Goal: Transaction & Acquisition: Download file/media

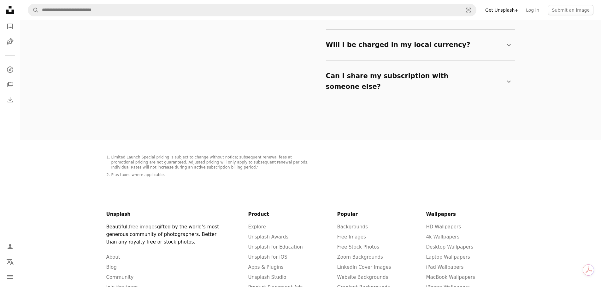
scroll to position [1230, 0]
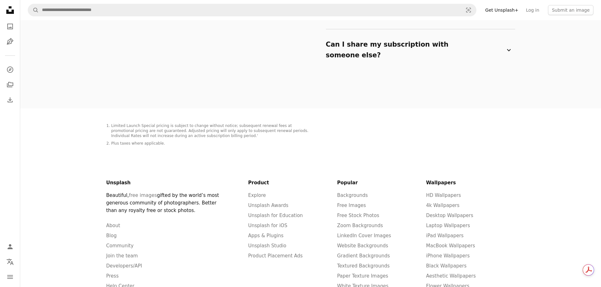
click at [509, 49] on icon at bounding box center [509, 50] width 4 height 2
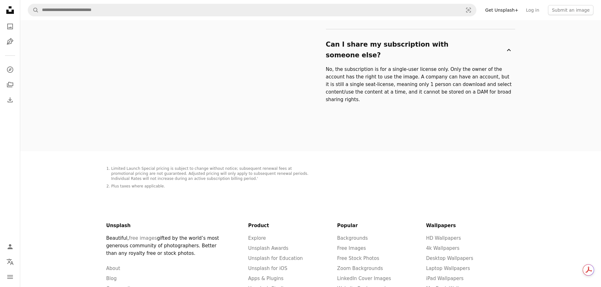
click at [509, 46] on icon "Chevron down" at bounding box center [509, 50] width 8 height 8
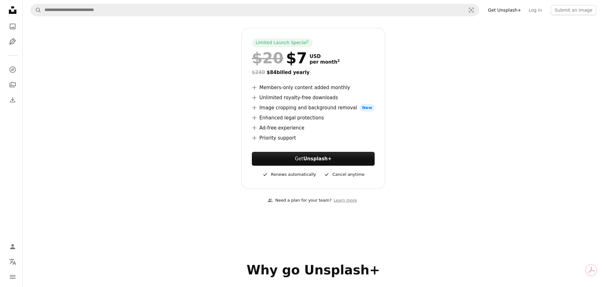
scroll to position [95, 0]
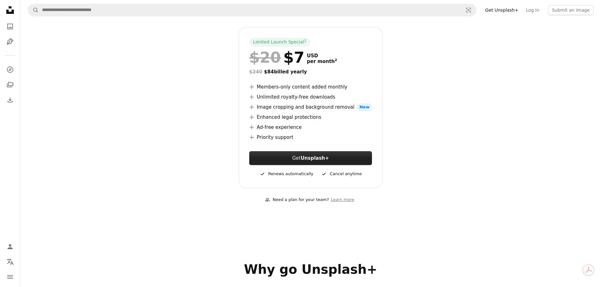
click at [308, 156] on strong "Unsplash+" at bounding box center [315, 159] width 28 height 6
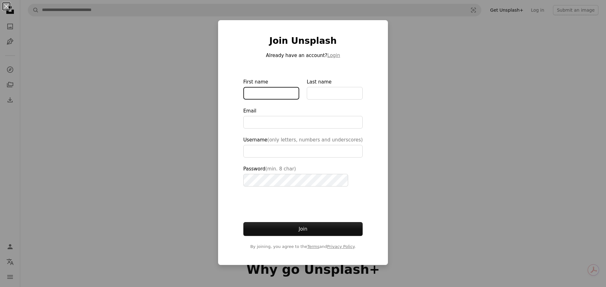
click at [260, 89] on input "First name" at bounding box center [271, 93] width 56 height 13
type input "****"
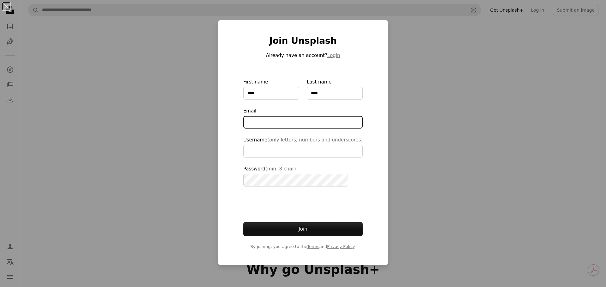
type input "**********"
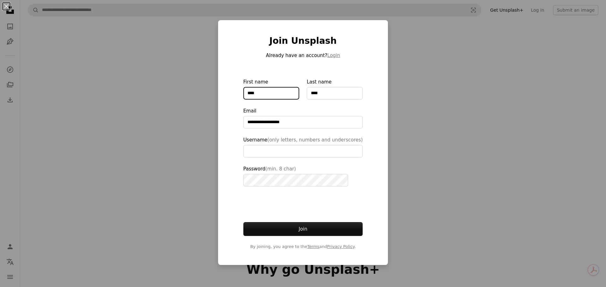
type input "**********"
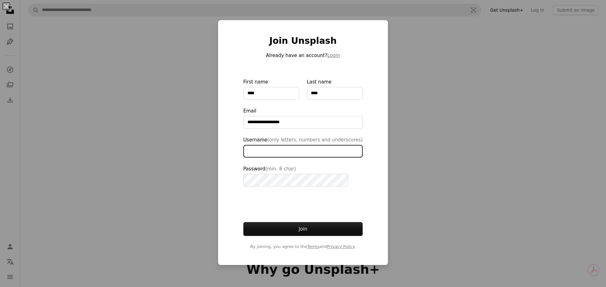
click at [298, 152] on input "Username (only letters, numbers and underscores)" at bounding box center [303, 151] width 120 height 13
type input "*********"
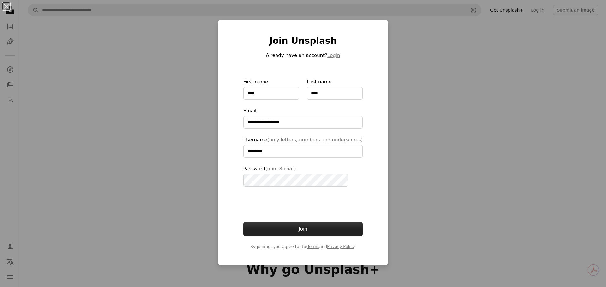
click at [292, 231] on button "Join" at bounding box center [303, 229] width 120 height 14
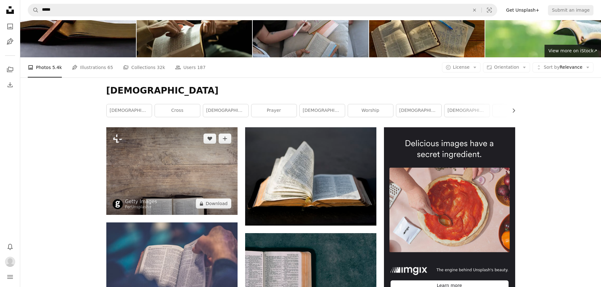
scroll to position [63, 0]
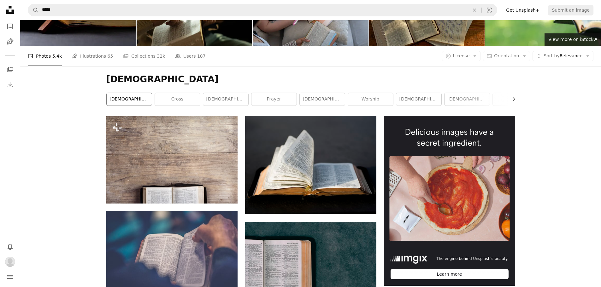
click at [132, 98] on link "bible study" at bounding box center [129, 99] width 45 height 13
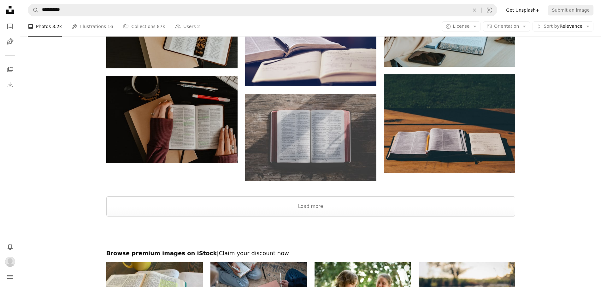
scroll to position [872, 0]
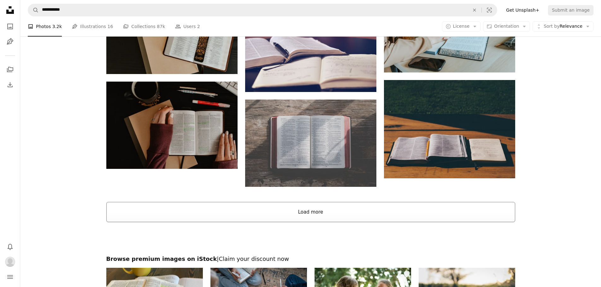
click at [305, 212] on button "Load more" at bounding box center [310, 212] width 409 height 20
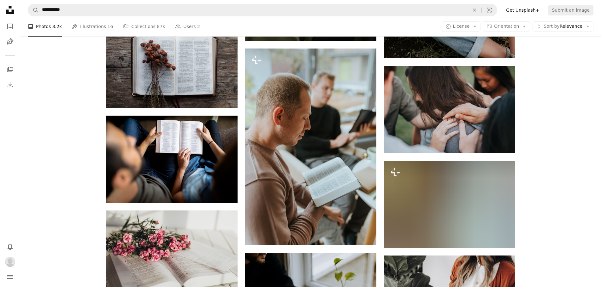
scroll to position [3460, 0]
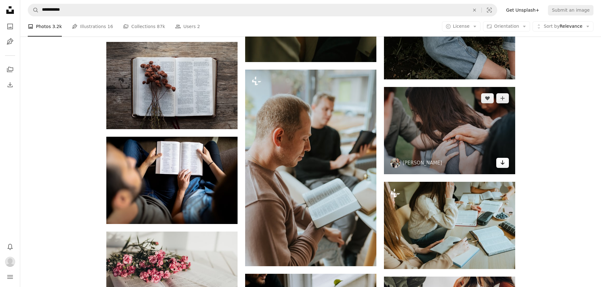
click at [503, 163] on icon "Download" at bounding box center [502, 163] width 4 height 4
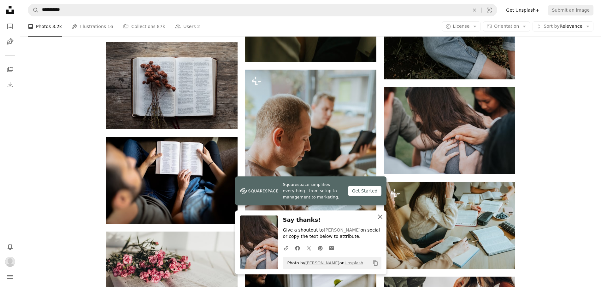
click at [380, 219] on icon "An X shape" at bounding box center [380, 217] width 8 height 8
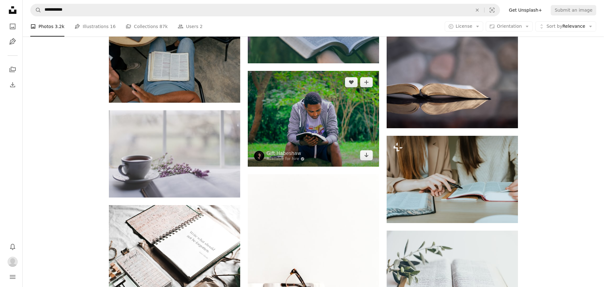
scroll to position [4469, 0]
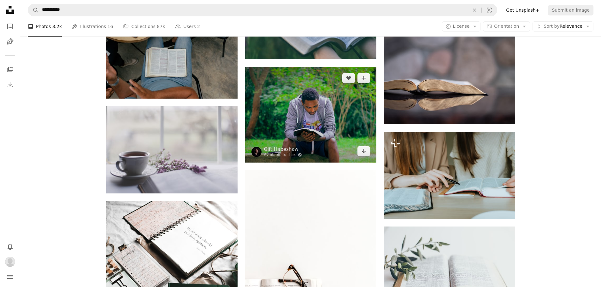
click at [313, 126] on img at bounding box center [310, 115] width 131 height 96
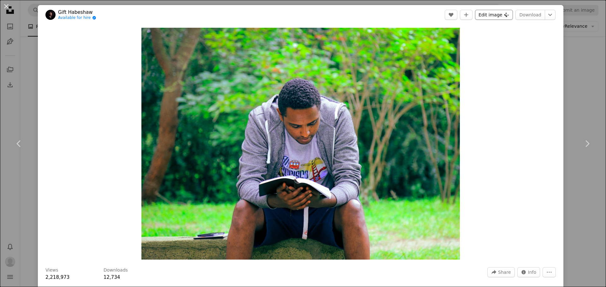
click at [497, 12] on button "Edit image Plus sign for Unsplash+" at bounding box center [494, 15] width 38 height 10
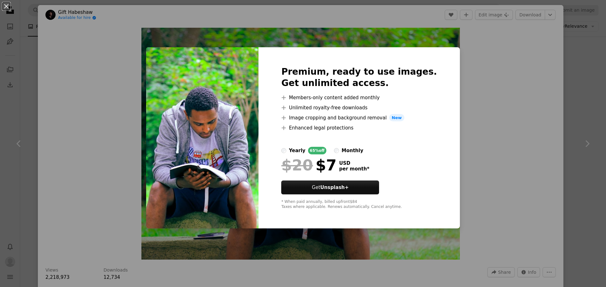
click at [493, 134] on div "An X shape Premium, ready to use images. Get unlimited access. A plus sign Memb…" at bounding box center [303, 143] width 606 height 287
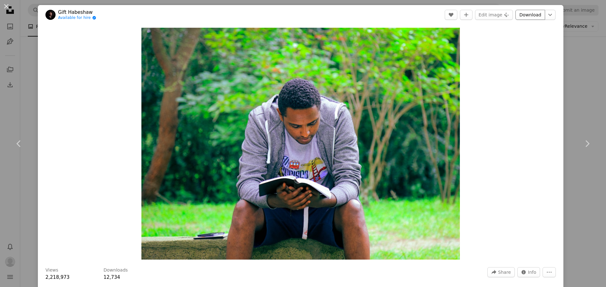
click at [530, 14] on link "Download" at bounding box center [530, 15] width 30 height 10
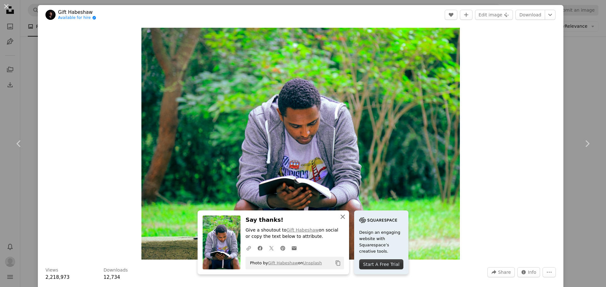
click at [340, 218] on icon "button" at bounding box center [342, 217] width 4 height 4
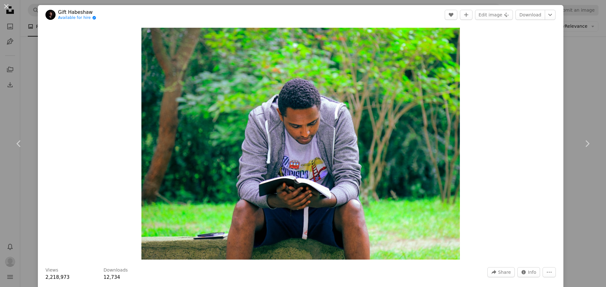
click at [581, 65] on div "An X shape Chevron left Chevron right Gift Habeshaw Available for hire A checkm…" at bounding box center [303, 143] width 606 height 287
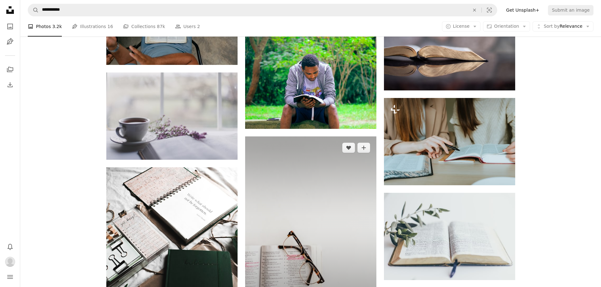
scroll to position [4501, 0]
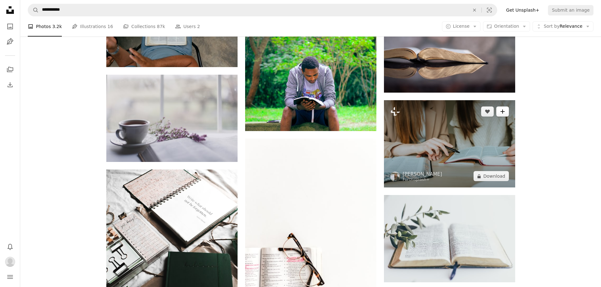
click at [503, 113] on icon "A plus sign" at bounding box center [502, 111] width 5 height 5
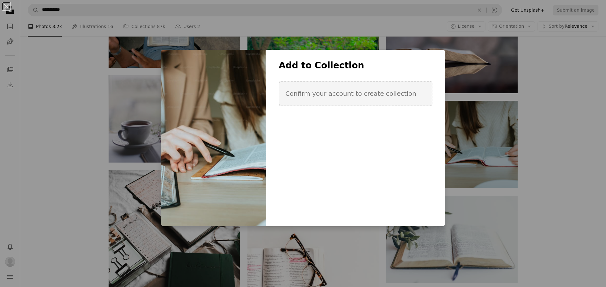
click at [513, 169] on div "An X shape Add to Collection Confirm your account to create collection Create n…" at bounding box center [303, 143] width 606 height 287
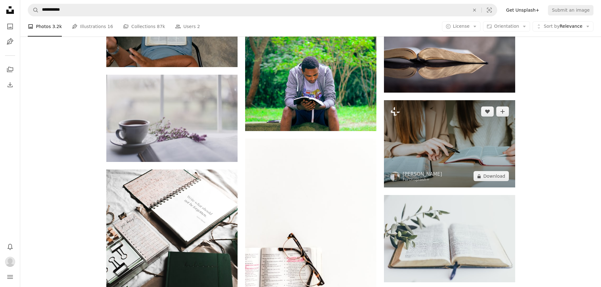
click at [497, 132] on img at bounding box center [449, 143] width 131 height 87
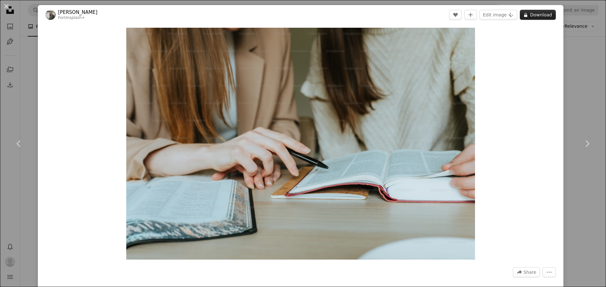
click at [537, 14] on button "A lock Download" at bounding box center [538, 15] width 36 height 10
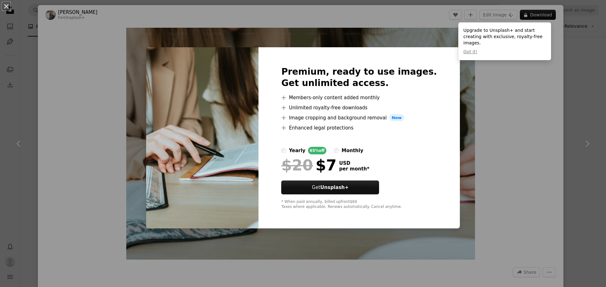
click at [510, 136] on div "An X shape Premium, ready to use images. Get unlimited access. A plus sign Memb…" at bounding box center [303, 143] width 606 height 287
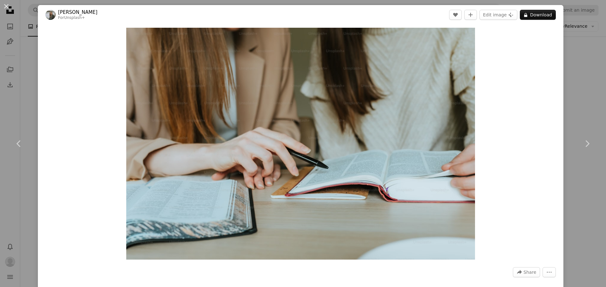
click at [574, 109] on div "An X shape Chevron left Chevron right Daiga Ellaby For Unsplash+ A heart A plus…" at bounding box center [303, 143] width 606 height 287
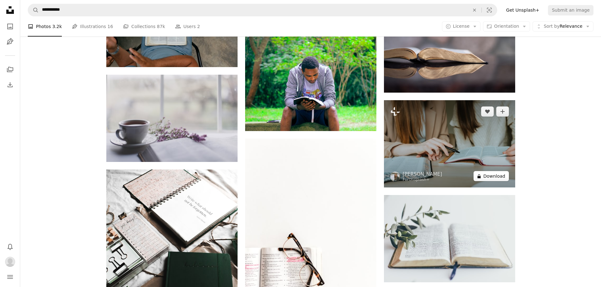
click at [489, 177] on button "A lock Download" at bounding box center [491, 176] width 35 height 10
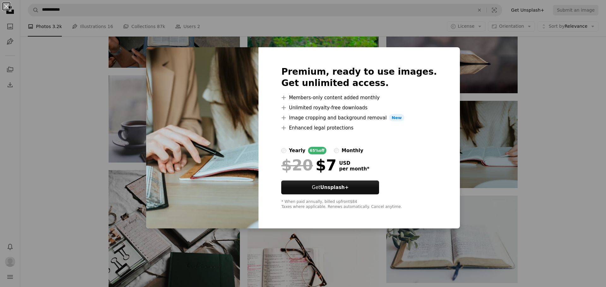
click at [600, 90] on div "An X shape Premium, ready to use images. Get unlimited access. A plus sign Memb…" at bounding box center [303, 143] width 606 height 287
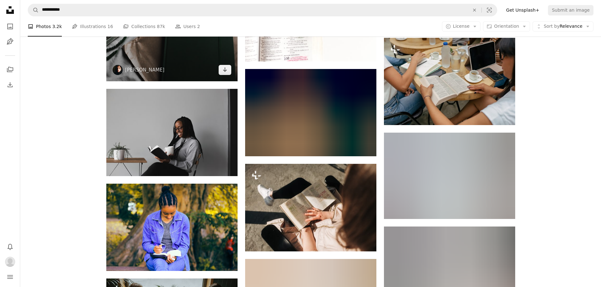
scroll to position [4785, 0]
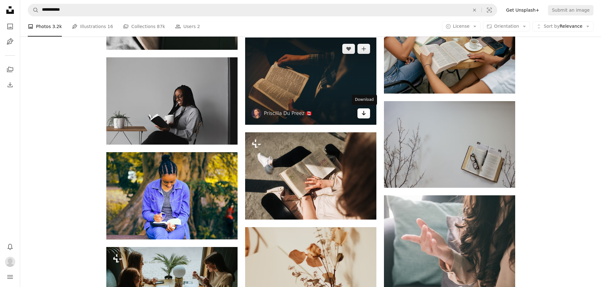
click at [363, 115] on icon "Arrow pointing down" at bounding box center [363, 113] width 5 height 8
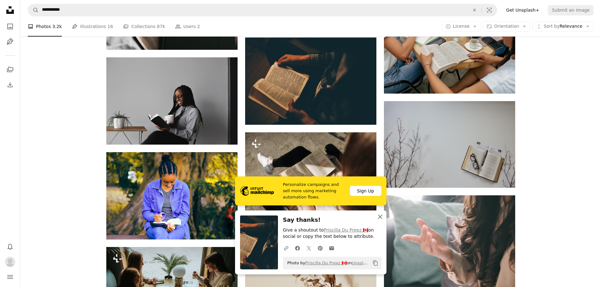
click at [380, 217] on icon "button" at bounding box center [380, 217] width 4 height 4
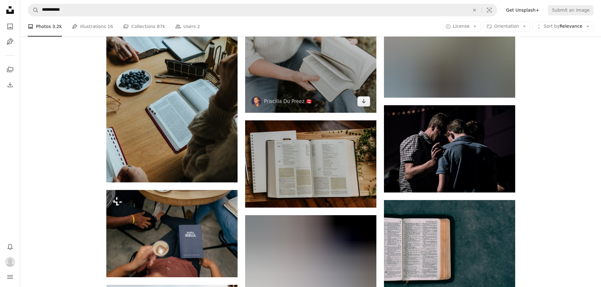
scroll to position [6015, 0]
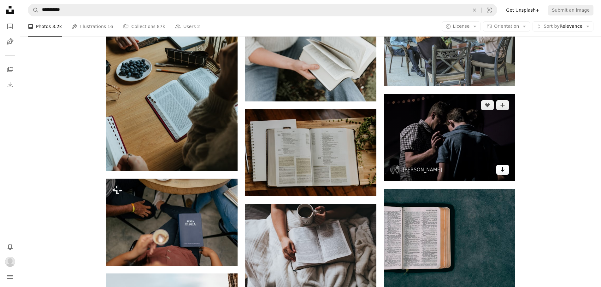
click at [505, 170] on link "Arrow pointing down" at bounding box center [502, 170] width 13 height 10
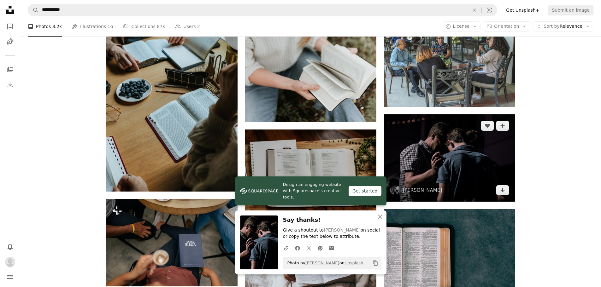
scroll to position [5984, 0]
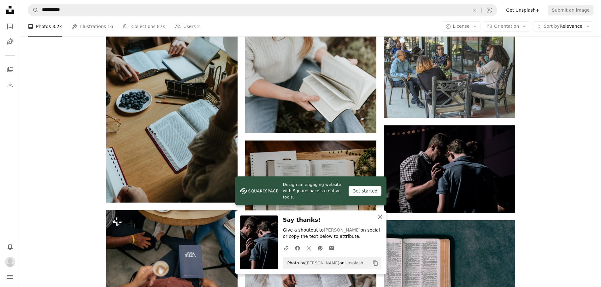
click at [379, 218] on icon "button" at bounding box center [380, 217] width 4 height 4
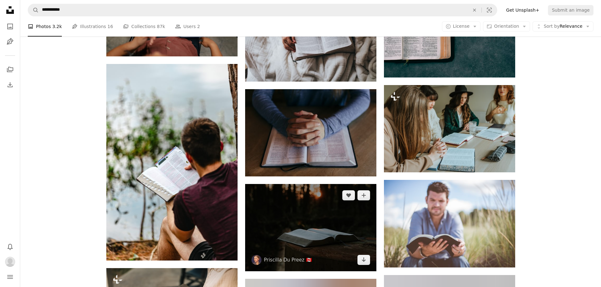
scroll to position [6236, 0]
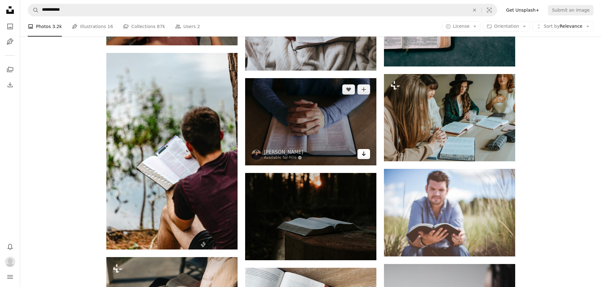
click at [363, 156] on icon "Arrow pointing down" at bounding box center [363, 154] width 5 height 8
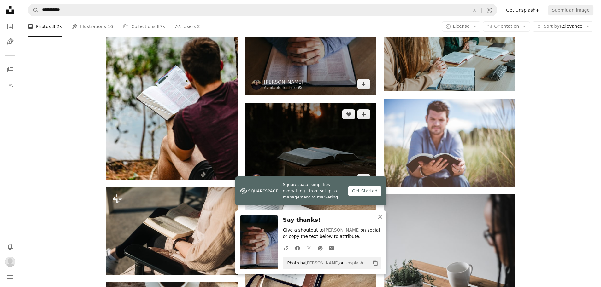
scroll to position [6299, 0]
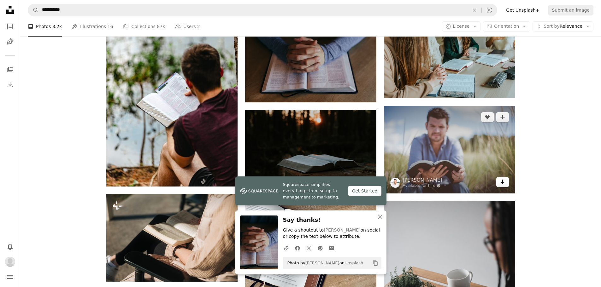
click at [499, 183] on link "Arrow pointing down" at bounding box center [502, 182] width 13 height 10
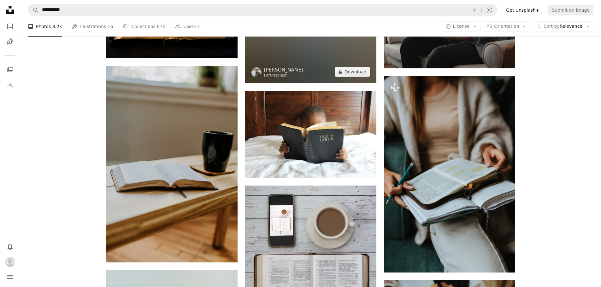
scroll to position [6741, 0]
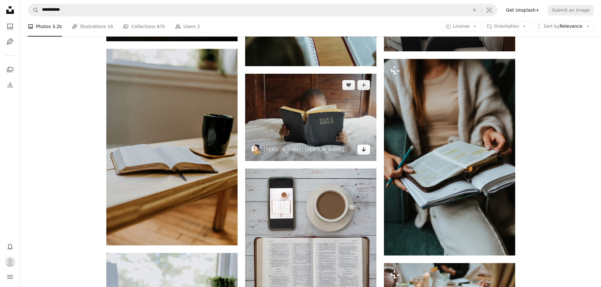
click at [365, 150] on icon "Download" at bounding box center [364, 149] width 4 height 4
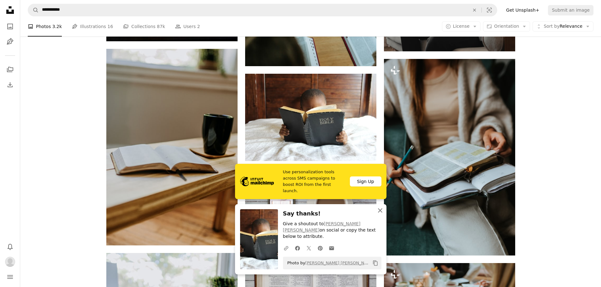
click at [378, 215] on icon "An X shape" at bounding box center [380, 211] width 8 height 8
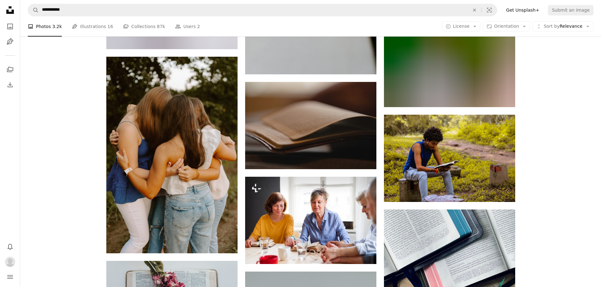
scroll to position [8192, 0]
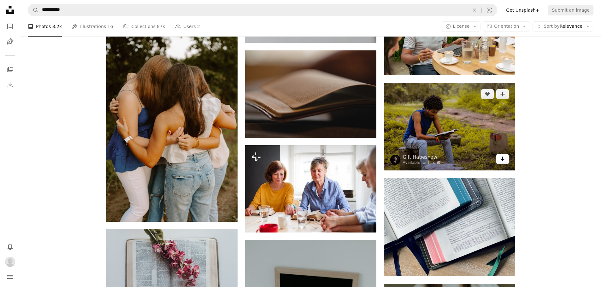
click at [504, 158] on icon "Download" at bounding box center [502, 159] width 4 height 4
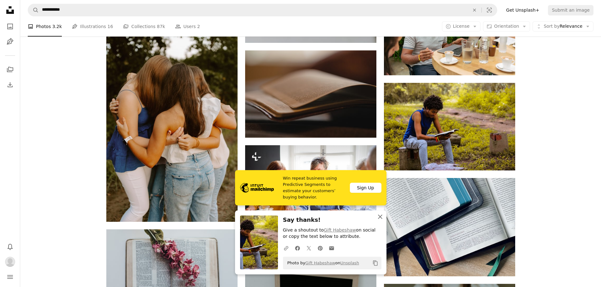
click at [376, 215] on button "An X shape Close" at bounding box center [380, 217] width 13 height 13
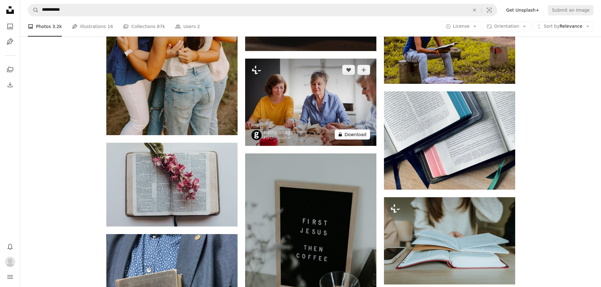
scroll to position [8287, 0]
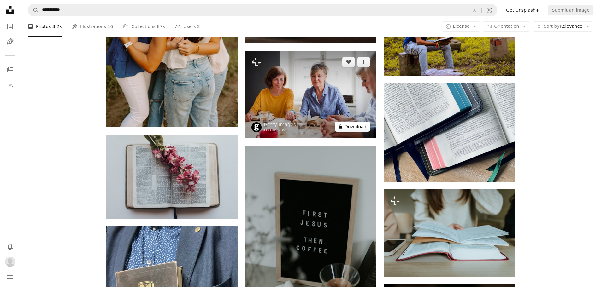
click at [365, 128] on button "A lock Download" at bounding box center [352, 127] width 35 height 10
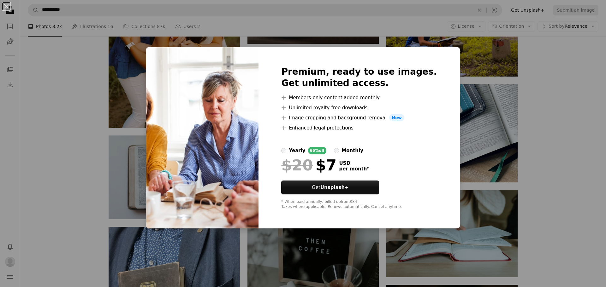
click at [587, 129] on div "An X shape Premium, ready to use images. Get unlimited access. A plus sign Memb…" at bounding box center [303, 143] width 606 height 287
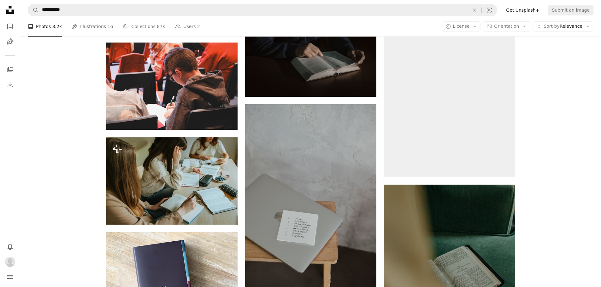
scroll to position [11474, 0]
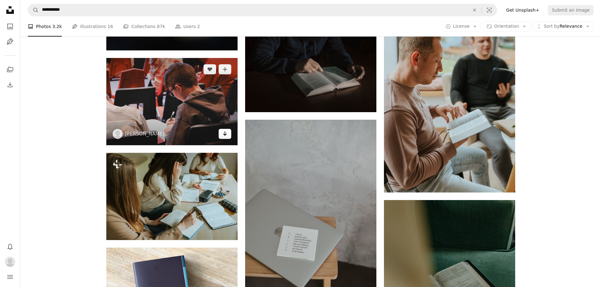
click at [228, 131] on link "Arrow pointing down" at bounding box center [225, 134] width 13 height 10
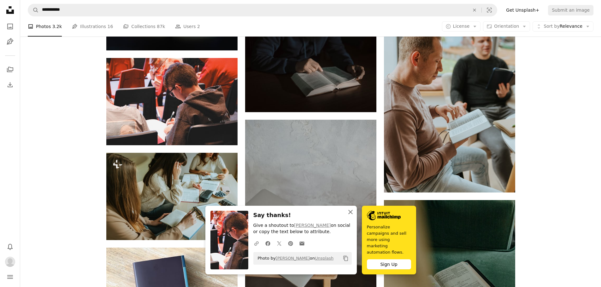
click at [350, 215] on icon "button" at bounding box center [350, 212] width 4 height 4
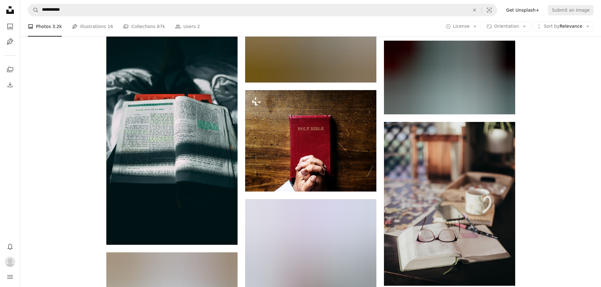
scroll to position [11915, 0]
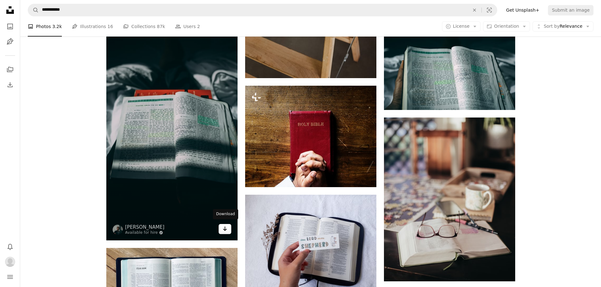
click at [224, 229] on icon "Arrow pointing down" at bounding box center [224, 229] width 5 height 8
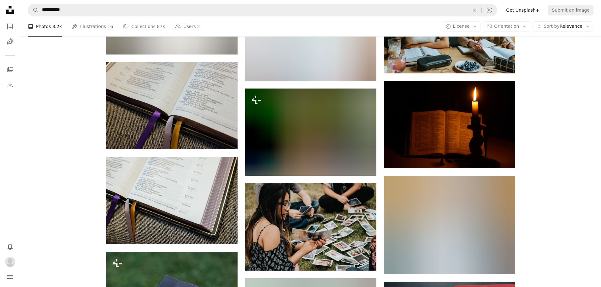
scroll to position [12609, 0]
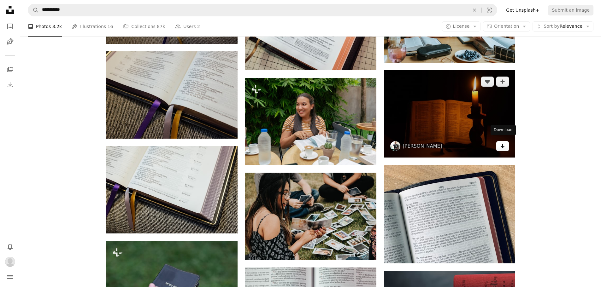
click at [502, 147] on link "Arrow pointing down" at bounding box center [502, 146] width 13 height 10
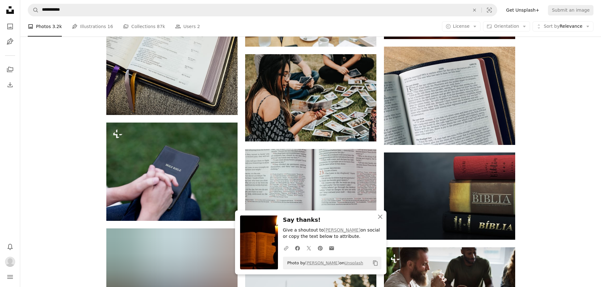
scroll to position [12736, 0]
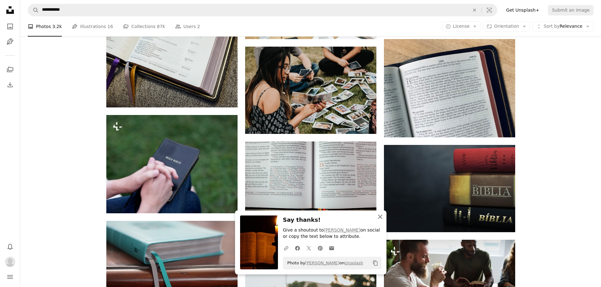
click at [380, 217] on icon "button" at bounding box center [380, 217] width 4 height 4
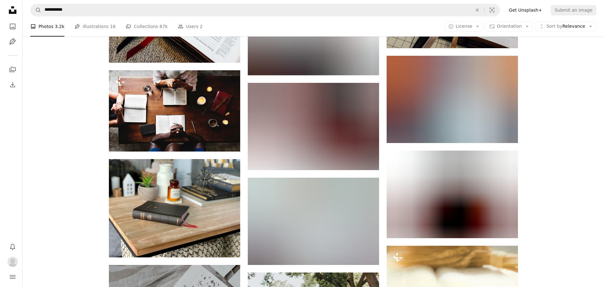
scroll to position [19014, 0]
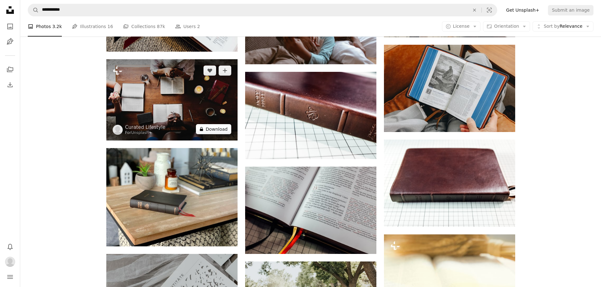
click at [230, 124] on button "A lock Download" at bounding box center [213, 129] width 35 height 10
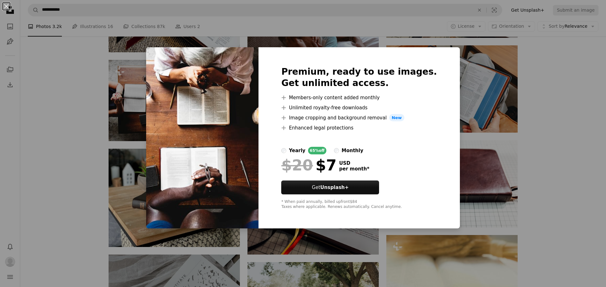
click at [581, 88] on div "An X shape Premium, ready to use images. Get unlimited access. A plus sign Memb…" at bounding box center [303, 143] width 606 height 287
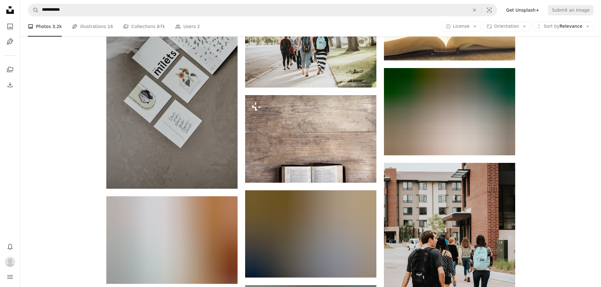
scroll to position [19298, 0]
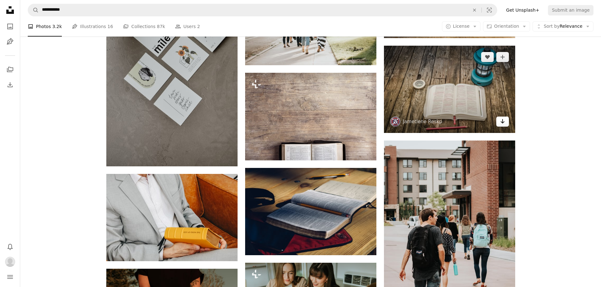
click at [507, 120] on link "Arrow pointing down" at bounding box center [502, 122] width 13 height 10
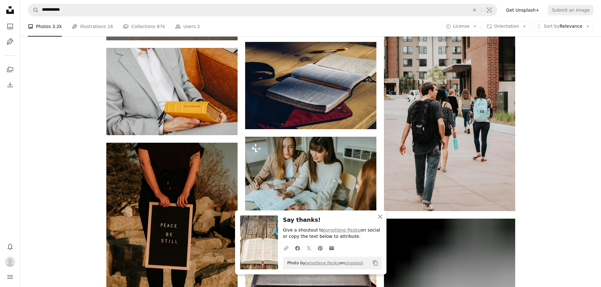
scroll to position [19456, 0]
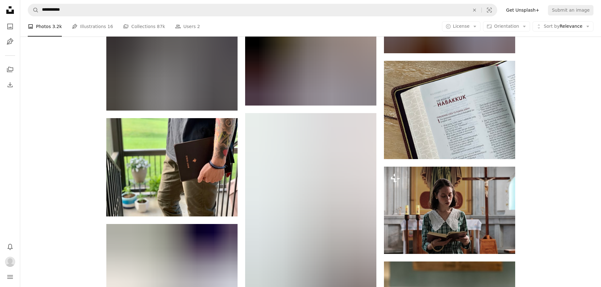
scroll to position [22579, 0]
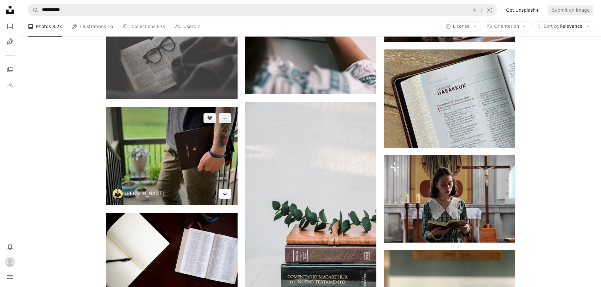
click at [226, 190] on icon "Arrow pointing down" at bounding box center [224, 194] width 5 height 8
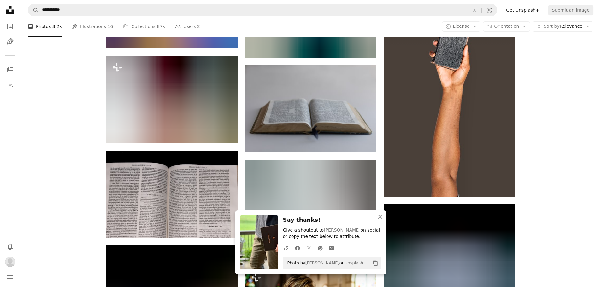
scroll to position [22958, 0]
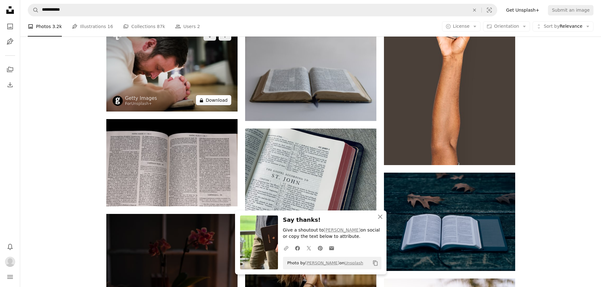
click at [215, 95] on button "A lock Download" at bounding box center [213, 100] width 35 height 10
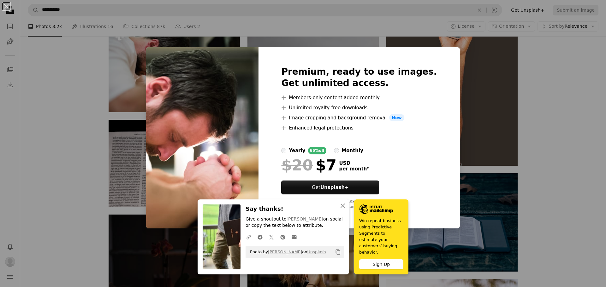
click at [584, 130] on div "An X shape Premium, ready to use images. Get unlimited access. A plus sign Memb…" at bounding box center [303, 143] width 606 height 287
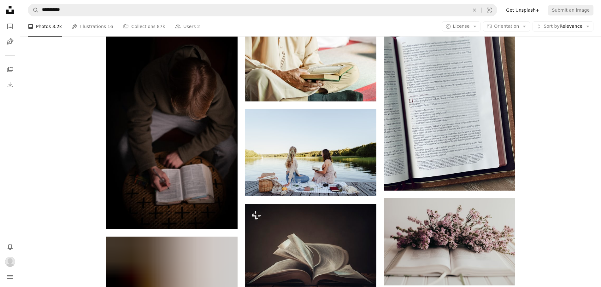
scroll to position [27785, 0]
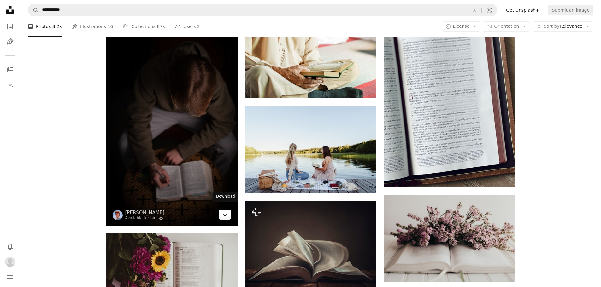
click at [225, 213] on icon "Arrow pointing down" at bounding box center [224, 215] width 5 height 8
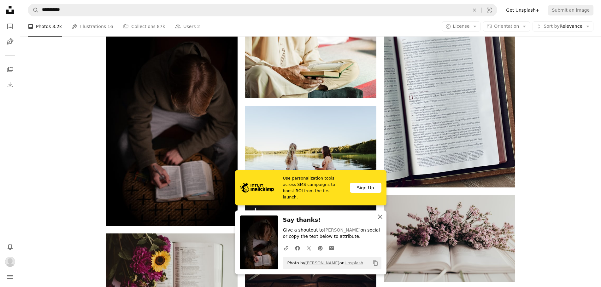
click at [381, 215] on icon "An X shape" at bounding box center [380, 217] width 8 height 8
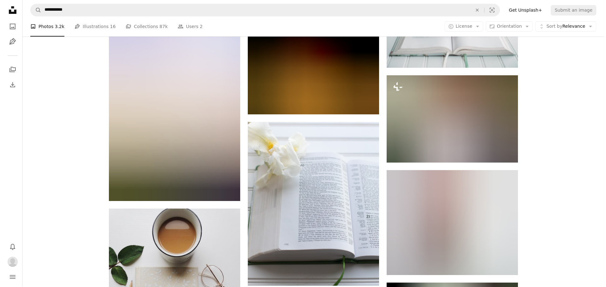
scroll to position [31950, 0]
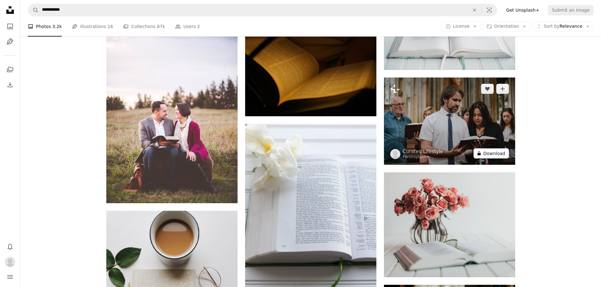
click at [493, 150] on button "A lock Download" at bounding box center [491, 154] width 35 height 10
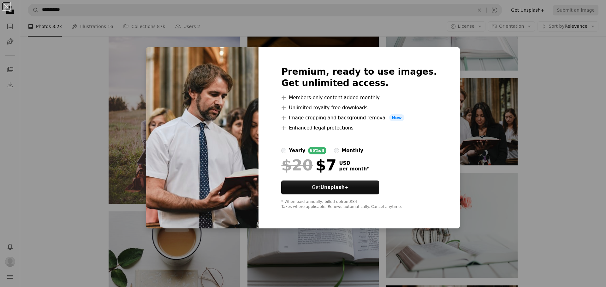
click at [577, 161] on div "An X shape Premium, ready to use images. Get unlimited access. A plus sign Memb…" at bounding box center [303, 143] width 606 height 287
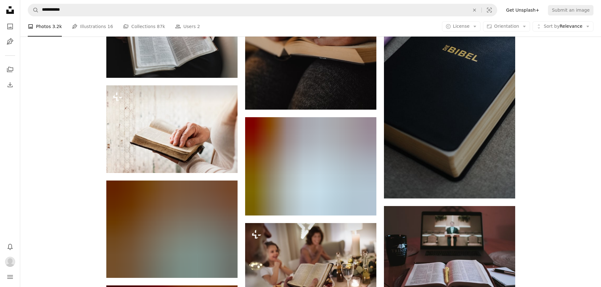
scroll to position [47883, 0]
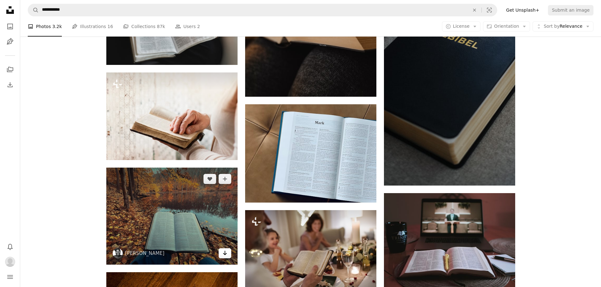
click at [227, 249] on link "Arrow pointing down" at bounding box center [225, 254] width 13 height 10
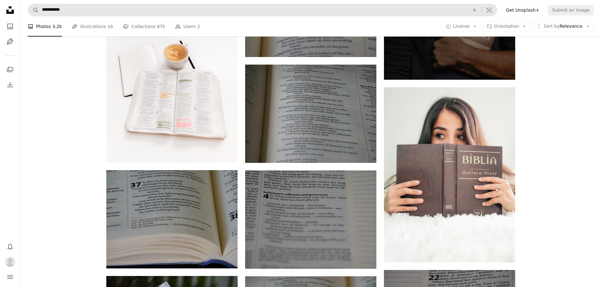
scroll to position [51190, 0]
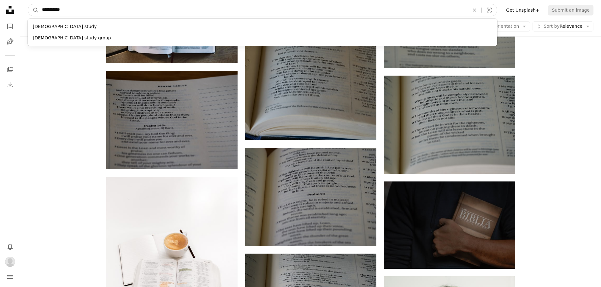
drag, startPoint x: 64, startPoint y: 9, endPoint x: 42, endPoint y: 9, distance: 22.1
click at [42, 9] on input "**********" at bounding box center [253, 10] width 429 height 12
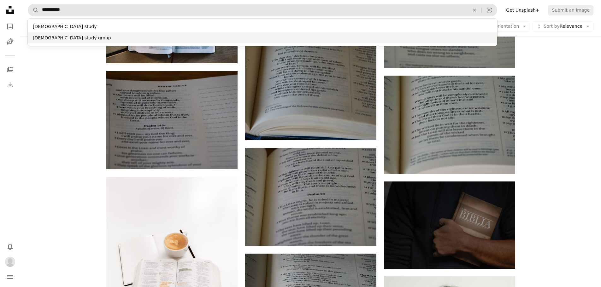
click at [40, 40] on div "bible study group" at bounding box center [262, 37] width 469 height 11
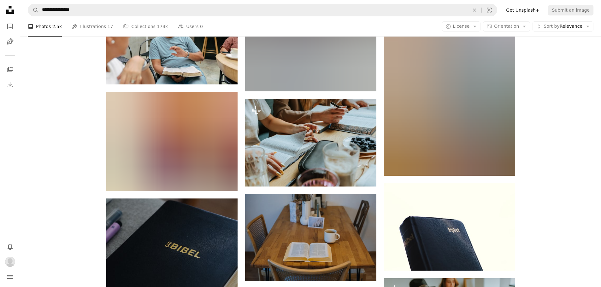
scroll to position [3944, 0]
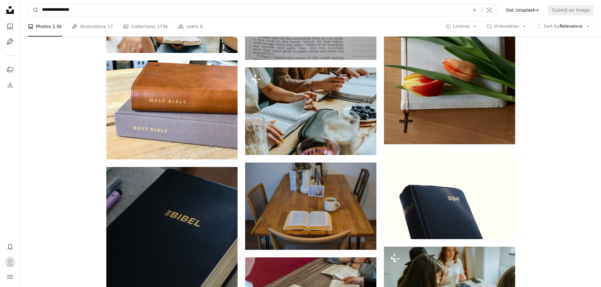
click at [80, 11] on input "**********" at bounding box center [253, 10] width 429 height 12
drag, startPoint x: 80, startPoint y: 11, endPoint x: 45, endPoint y: 12, distance: 34.7
click at [45, 12] on input "**********" at bounding box center [253, 10] width 429 height 12
type input "***"
click at [28, 4] on button "A magnifying glass" at bounding box center [33, 10] width 11 height 12
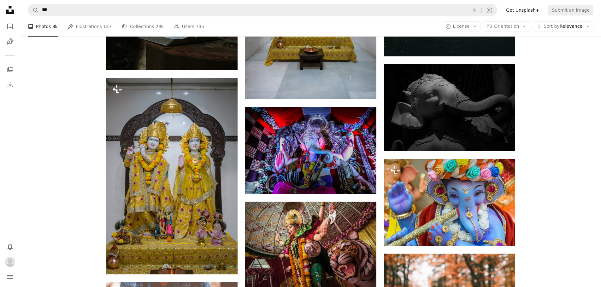
scroll to position [4329, 0]
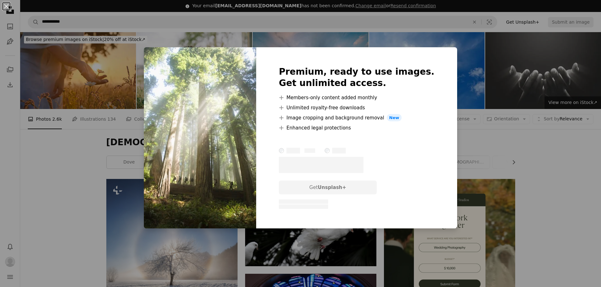
scroll to position [757, 0]
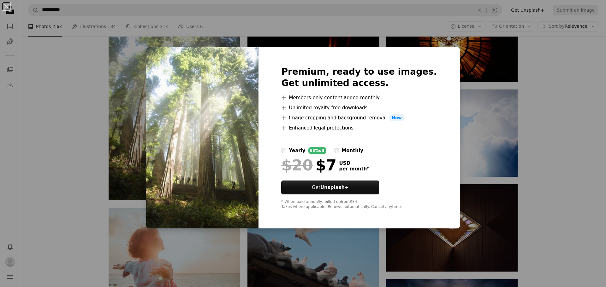
click at [565, 152] on div "An X shape Premium, ready to use images. Get unlimited access. A plus sign Memb…" at bounding box center [303, 143] width 606 height 287
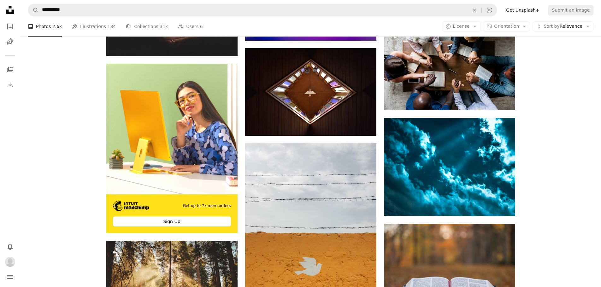
scroll to position [1136, 0]
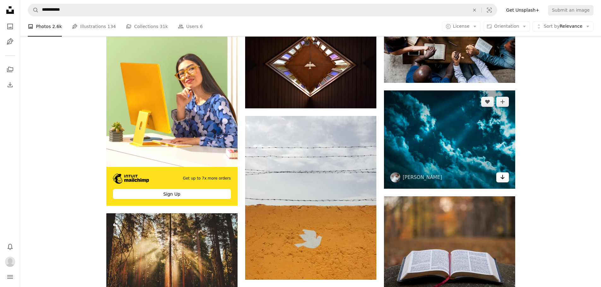
click at [507, 180] on link "Arrow pointing down" at bounding box center [502, 178] width 13 height 10
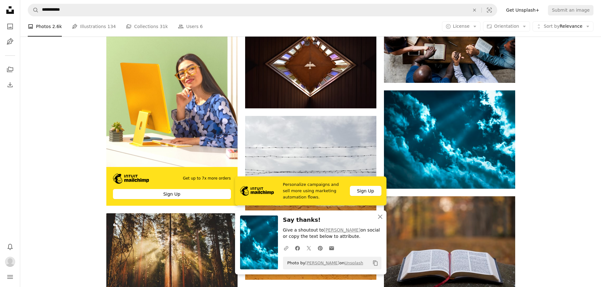
click at [379, 215] on icon "An X shape" at bounding box center [380, 217] width 8 height 8
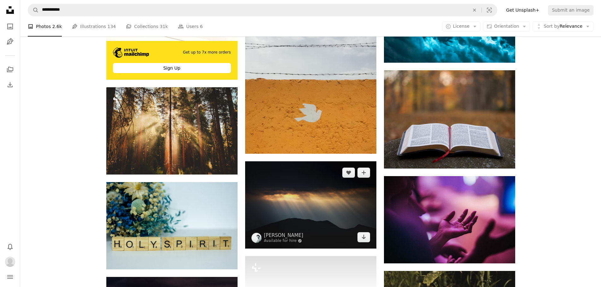
scroll to position [1294, 0]
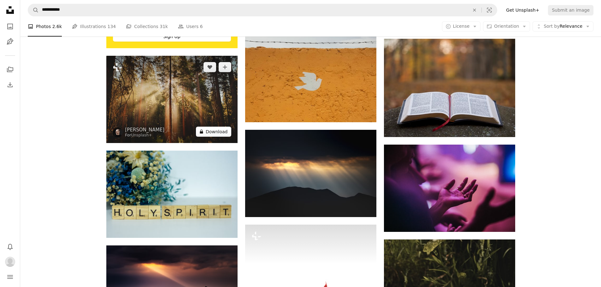
click at [222, 134] on button "A lock Download" at bounding box center [213, 132] width 35 height 10
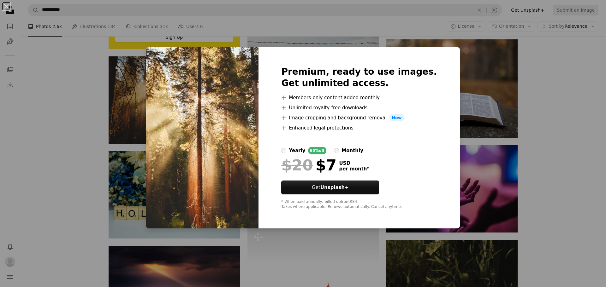
drag, startPoint x: 594, startPoint y: 168, endPoint x: 563, endPoint y: 174, distance: 32.3
click at [594, 168] on div "An X shape Premium, ready to use images. Get unlimited access. A plus sign Memb…" at bounding box center [303, 143] width 606 height 287
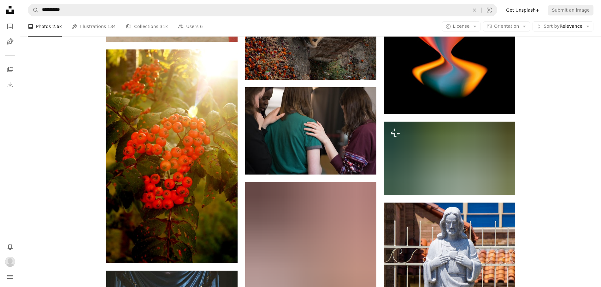
scroll to position [5490, 0]
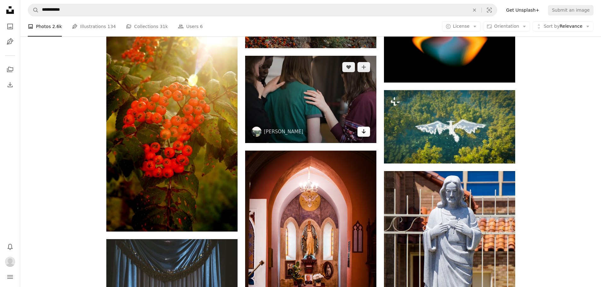
click at [366, 130] on icon "Arrow pointing down" at bounding box center [363, 132] width 5 height 8
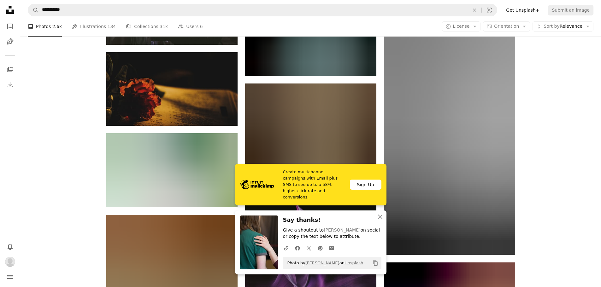
scroll to position [5868, 0]
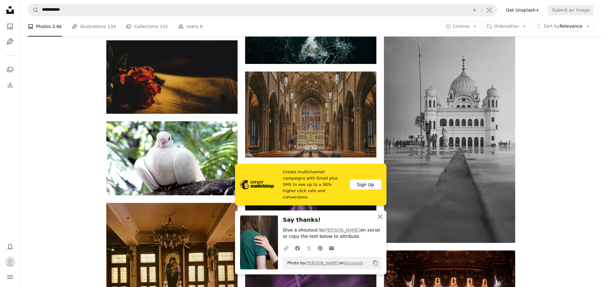
click at [384, 216] on icon "An X shape" at bounding box center [380, 217] width 8 height 8
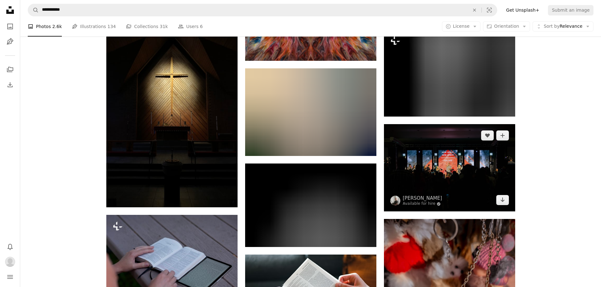
scroll to position [7951, 0]
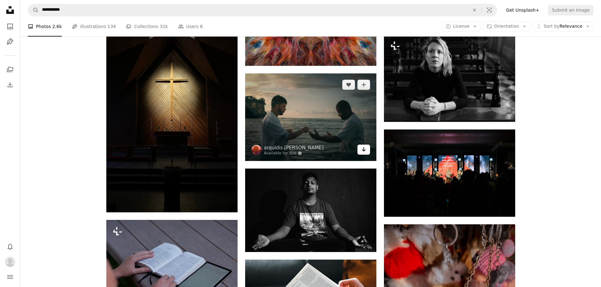
click at [363, 153] on link "Arrow pointing down" at bounding box center [363, 150] width 13 height 10
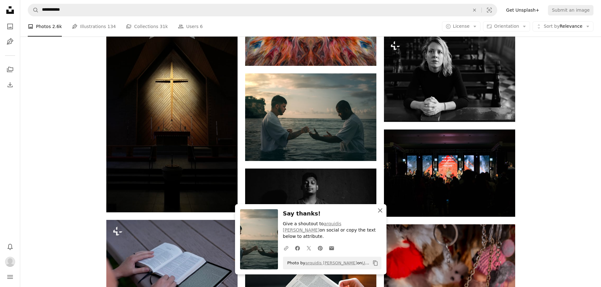
click at [382, 217] on button "An X shape Close" at bounding box center [380, 210] width 13 height 13
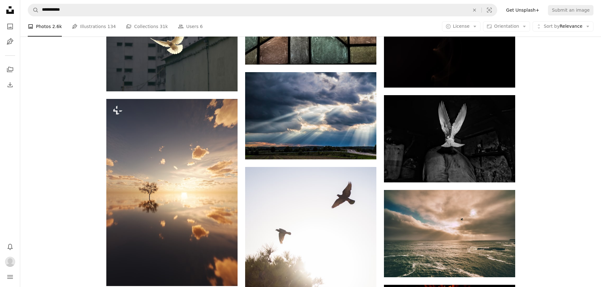
scroll to position [473, 0]
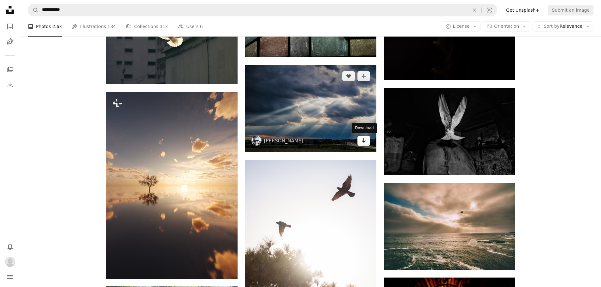
click at [359, 143] on link "Arrow pointing down" at bounding box center [363, 141] width 13 height 10
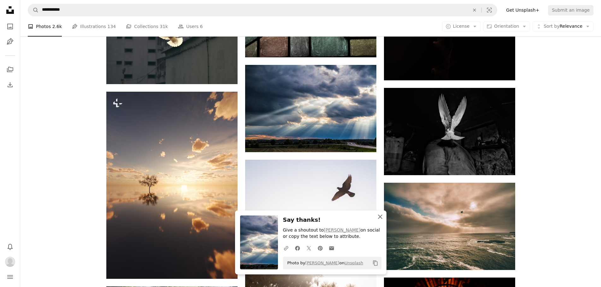
drag, startPoint x: 378, startPoint y: 216, endPoint x: 388, endPoint y: 213, distance: 9.8
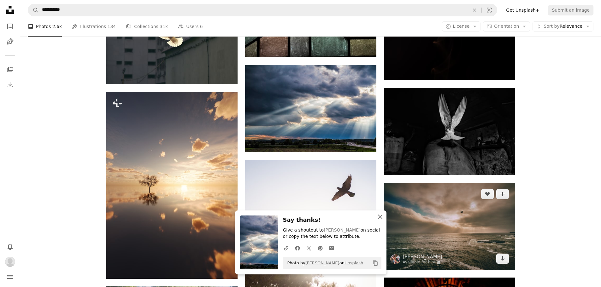
click at [378, 216] on icon "An X shape" at bounding box center [380, 217] width 8 height 8
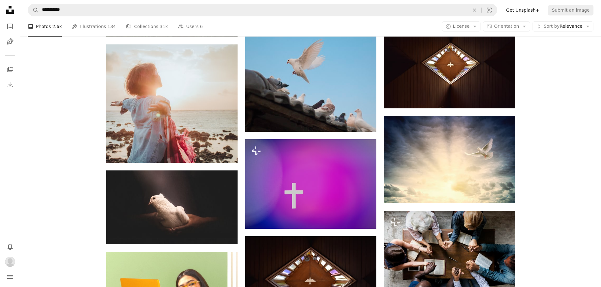
scroll to position [915, 0]
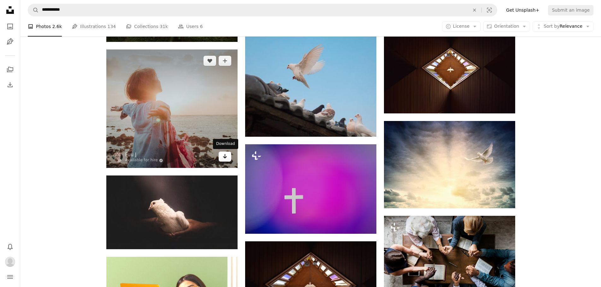
click at [226, 158] on icon "Arrow pointing down" at bounding box center [224, 157] width 5 height 8
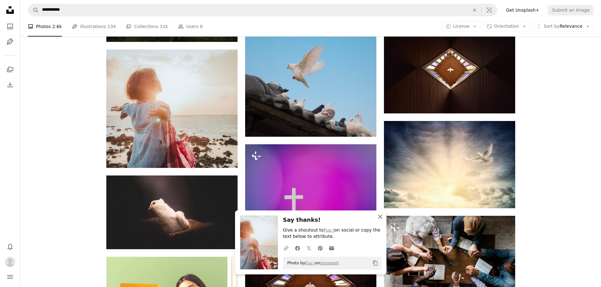
click at [379, 215] on icon "An X shape" at bounding box center [380, 217] width 8 height 8
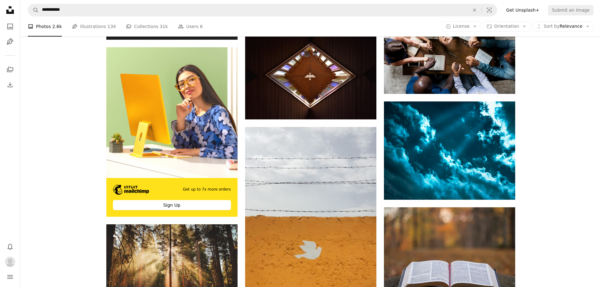
scroll to position [1136, 0]
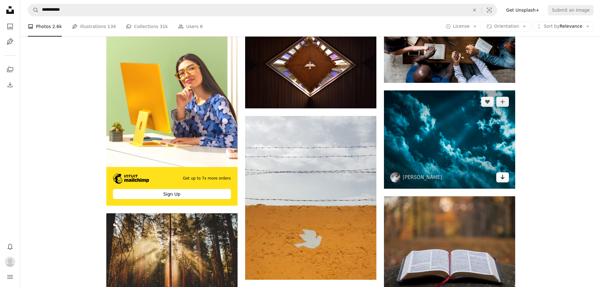
click at [506, 181] on link "Arrow pointing down" at bounding box center [502, 178] width 13 height 10
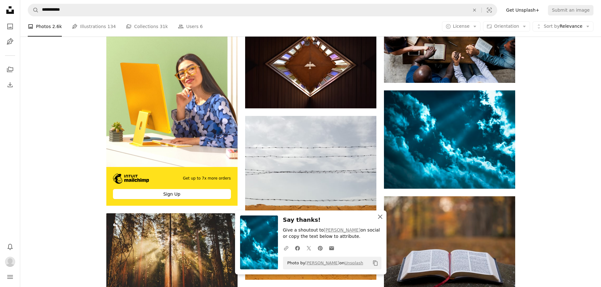
click at [378, 217] on icon "An X shape" at bounding box center [380, 217] width 8 height 8
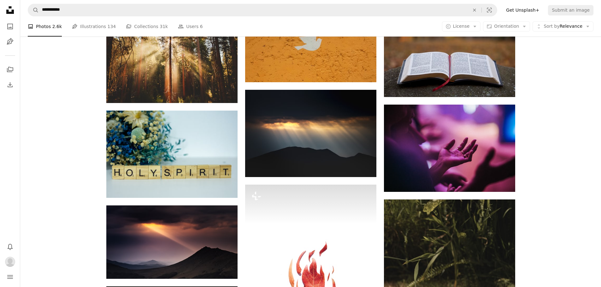
scroll to position [1357, 0]
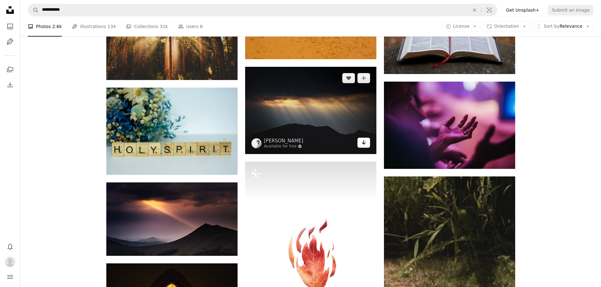
click at [361, 146] on icon "Arrow pointing down" at bounding box center [363, 143] width 5 height 8
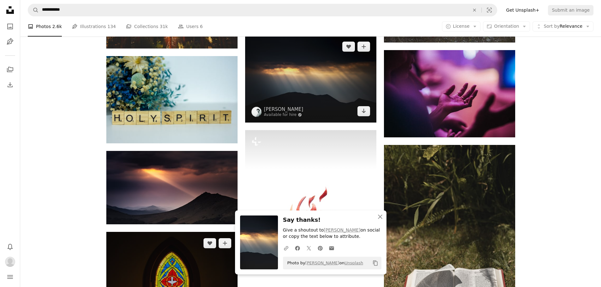
scroll to position [1420, 0]
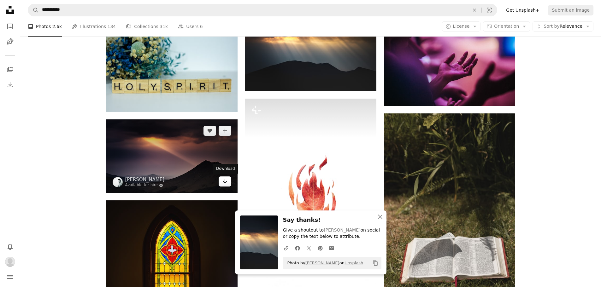
click at [222, 182] on icon "Arrow pointing down" at bounding box center [224, 182] width 5 height 8
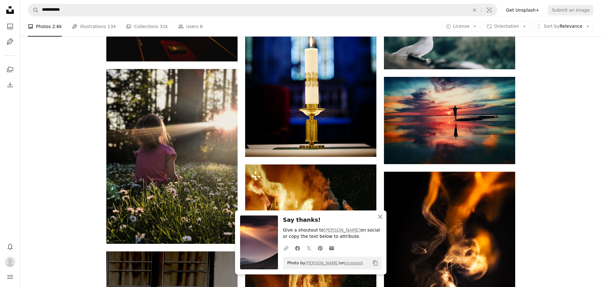
scroll to position [1767, 0]
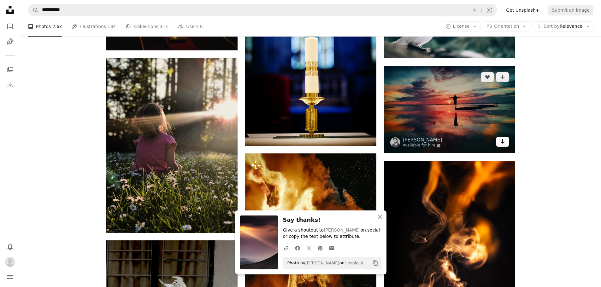
click at [504, 143] on icon "Arrow pointing down" at bounding box center [502, 142] width 5 height 8
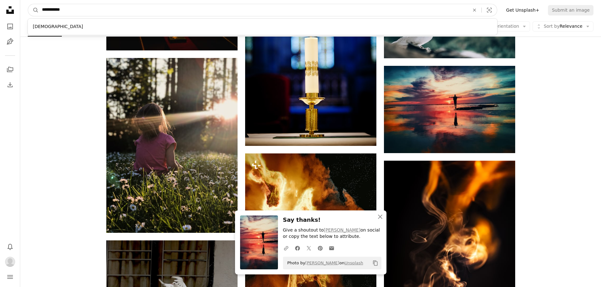
drag, startPoint x: 68, startPoint y: 9, endPoint x: 41, endPoint y: 11, distance: 27.2
click at [41, 11] on input "**********" at bounding box center [253, 10] width 429 height 12
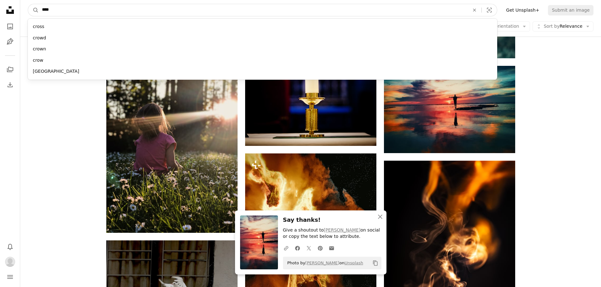
type input "*****"
click button "A magnifying glass" at bounding box center [33, 10] width 11 height 12
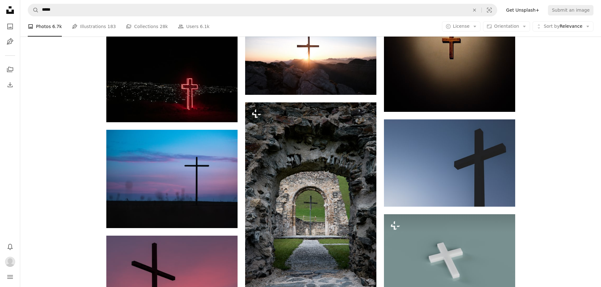
scroll to position [410, 0]
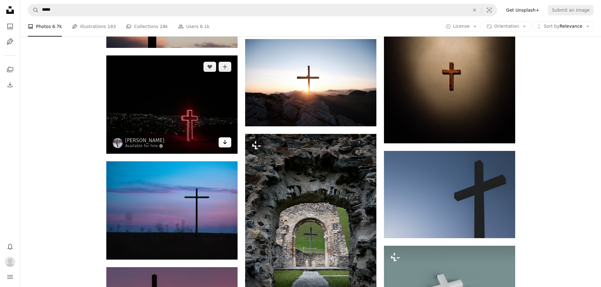
click at [222, 143] on icon "Arrow pointing down" at bounding box center [224, 143] width 5 height 8
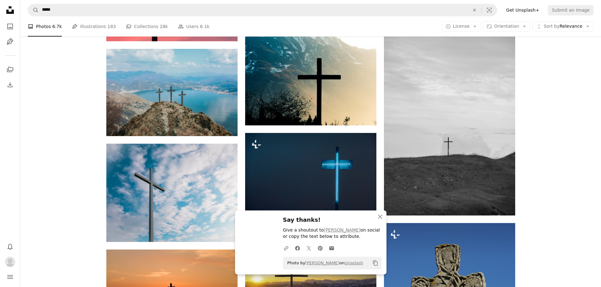
scroll to position [726, 0]
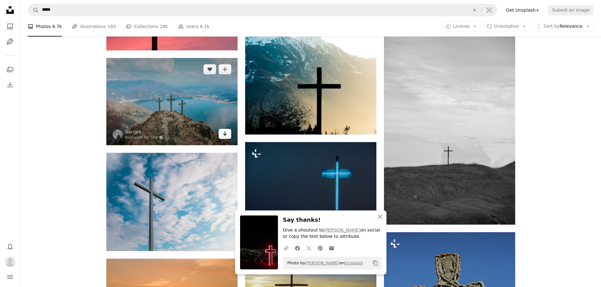
click at [228, 138] on link "Arrow pointing down" at bounding box center [225, 134] width 13 height 10
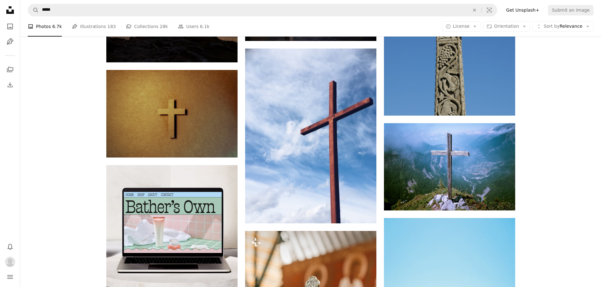
scroll to position [1041, 0]
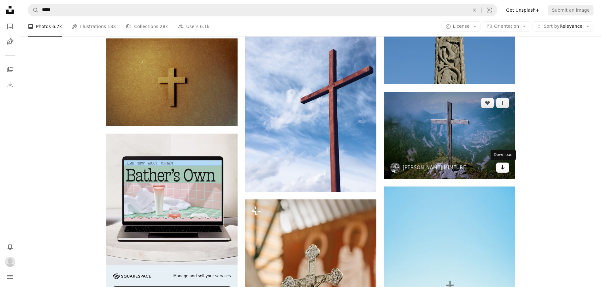
click at [502, 171] on icon "Arrow pointing down" at bounding box center [502, 168] width 5 height 8
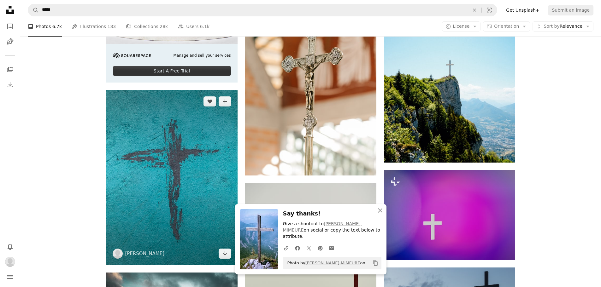
scroll to position [1230, 0]
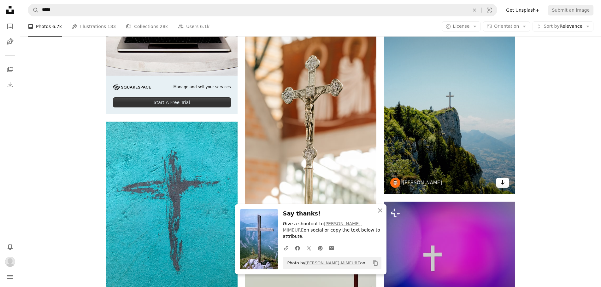
click at [503, 182] on icon "Download" at bounding box center [502, 182] width 4 height 4
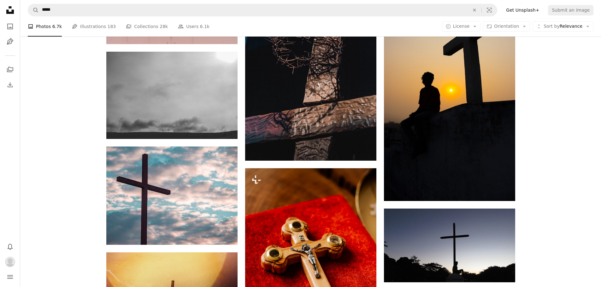
scroll to position [2713, 0]
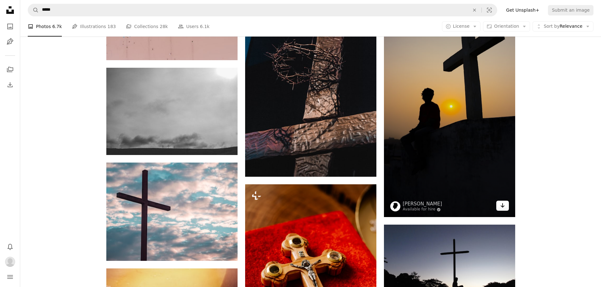
click at [503, 208] on icon "Arrow pointing down" at bounding box center [502, 206] width 5 height 8
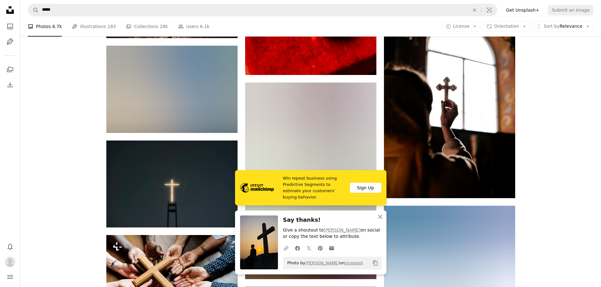
scroll to position [3029, 0]
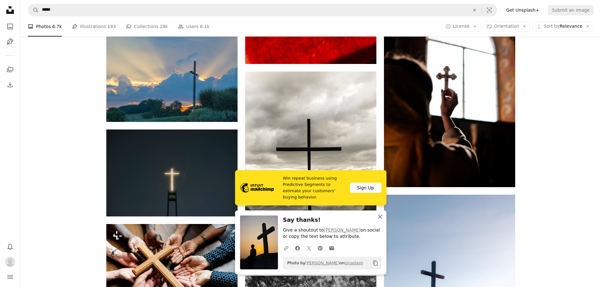
click at [379, 215] on icon "An X shape" at bounding box center [380, 217] width 8 height 8
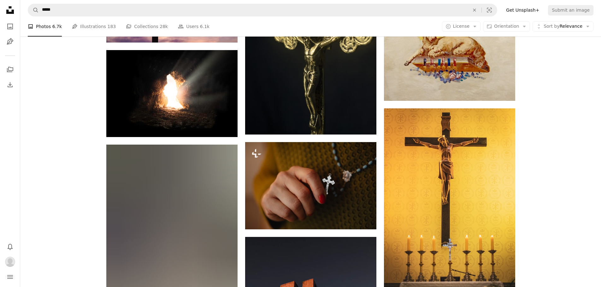
scroll to position [5458, 0]
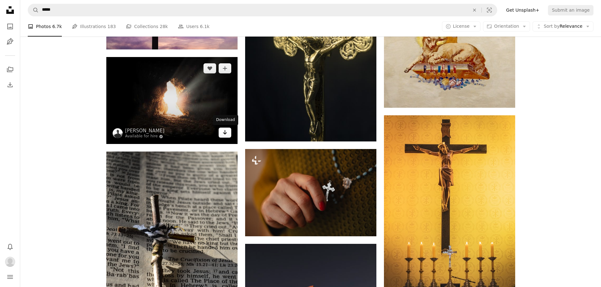
click at [230, 134] on link "Arrow pointing down" at bounding box center [225, 133] width 13 height 10
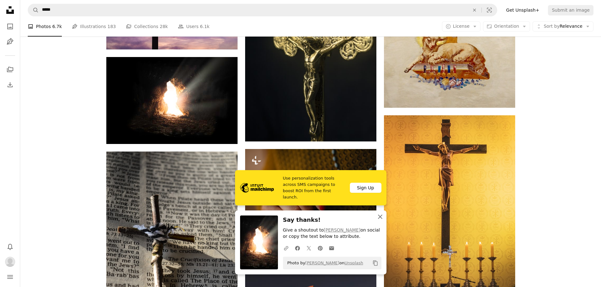
click at [379, 217] on icon "An X shape" at bounding box center [380, 217] width 8 height 8
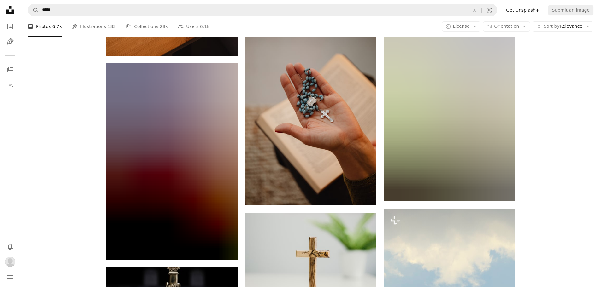
scroll to position [10254, 0]
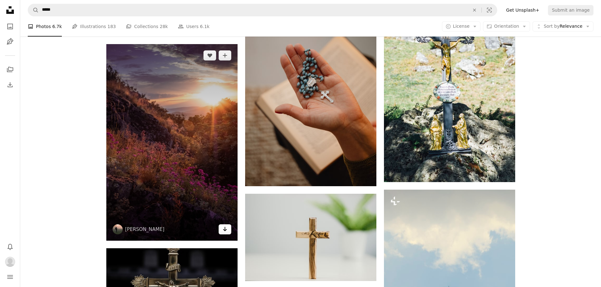
click at [221, 231] on link "Arrow pointing down" at bounding box center [225, 230] width 13 height 10
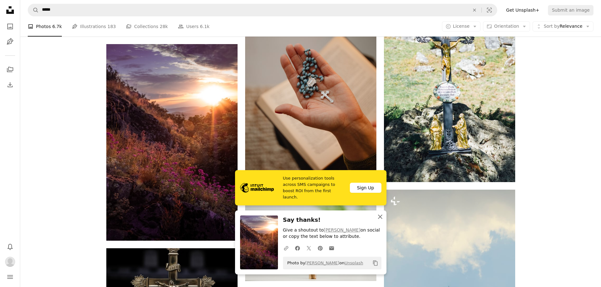
click at [383, 219] on icon "An X shape" at bounding box center [380, 217] width 8 height 8
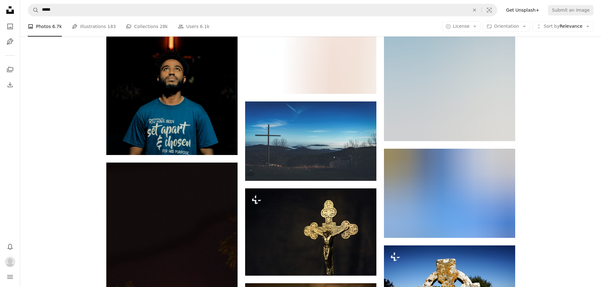
scroll to position [12557, 0]
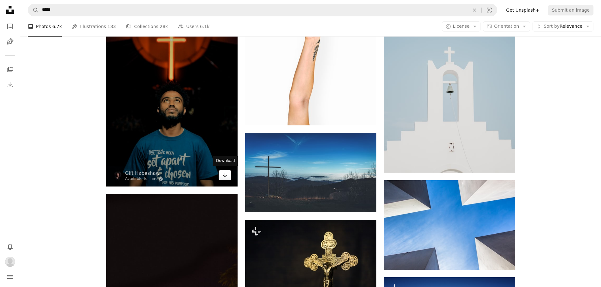
click at [226, 175] on icon "Arrow pointing down" at bounding box center [224, 175] width 5 height 8
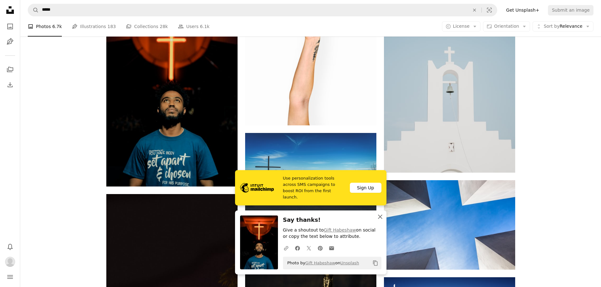
drag, startPoint x: 380, startPoint y: 221, endPoint x: 385, endPoint y: 221, distance: 4.7
click at [380, 221] on button "An X shape Close" at bounding box center [380, 217] width 13 height 13
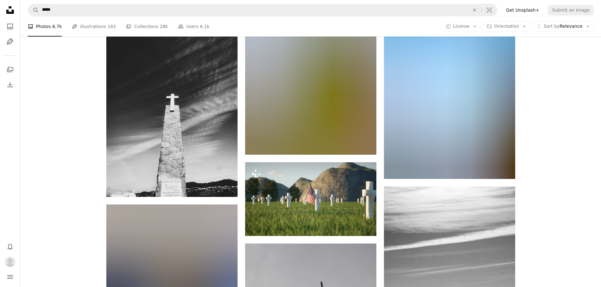
scroll to position [23663, 0]
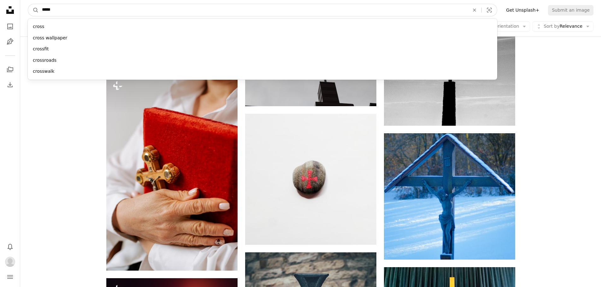
drag, startPoint x: 57, startPoint y: 10, endPoint x: 42, endPoint y: 12, distance: 15.5
click at [42, 11] on input "*****" at bounding box center [253, 10] width 429 height 12
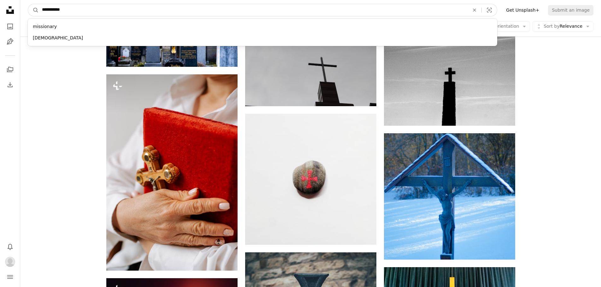
type input "**********"
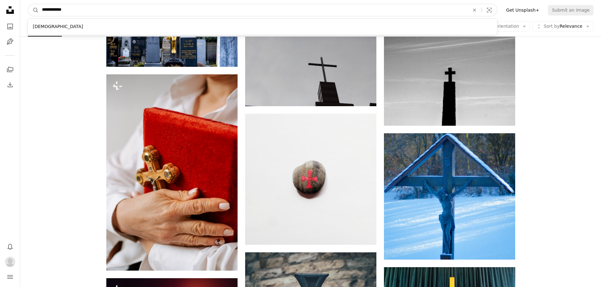
click button "A magnifying glass" at bounding box center [33, 10] width 11 height 12
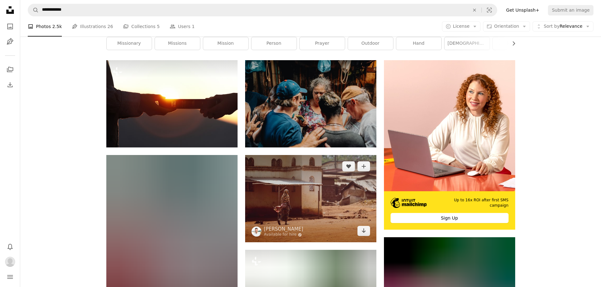
scroll to position [126, 0]
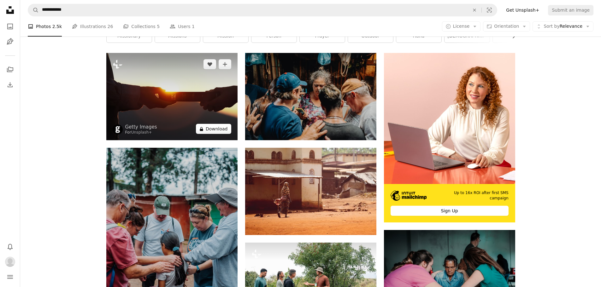
click at [223, 133] on button "A lock Download" at bounding box center [213, 129] width 35 height 10
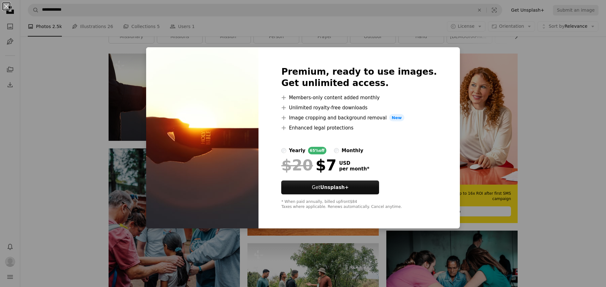
click at [555, 163] on div "An X shape Premium, ready to use images. Get unlimited access. A plus sign Memb…" at bounding box center [303, 143] width 606 height 287
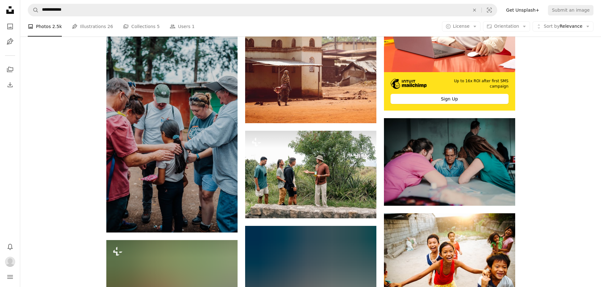
scroll to position [252, 0]
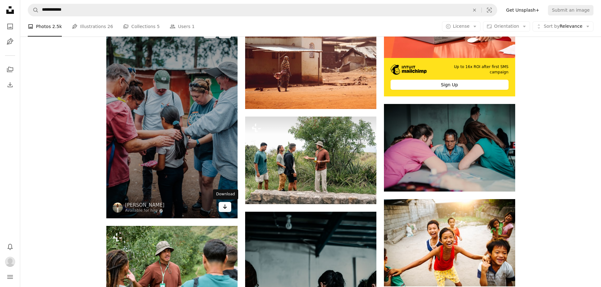
click at [225, 208] on icon "Download" at bounding box center [225, 207] width 4 height 4
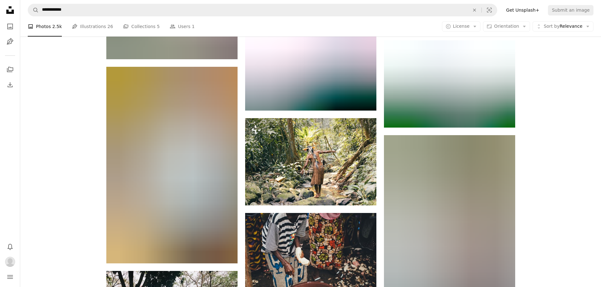
scroll to position [10696, 0]
